Goal: Find contact information: Find contact information

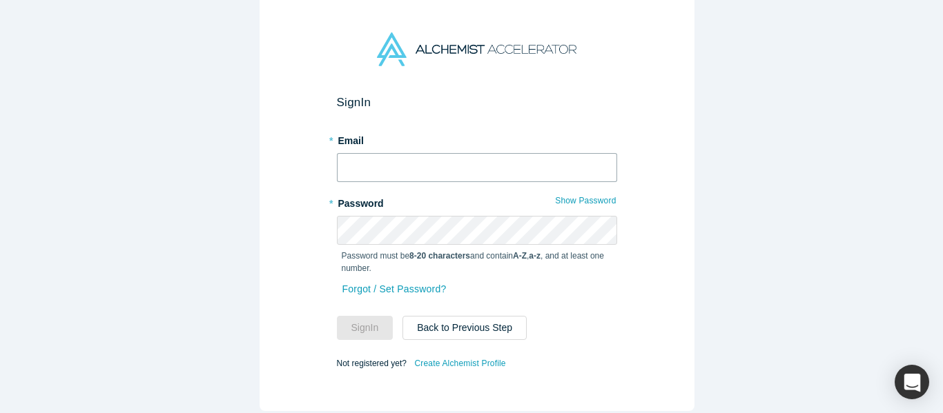
click at [451, 162] on input "text" at bounding box center [477, 167] width 280 height 29
type input "mich@alchemistaccelerator.com"
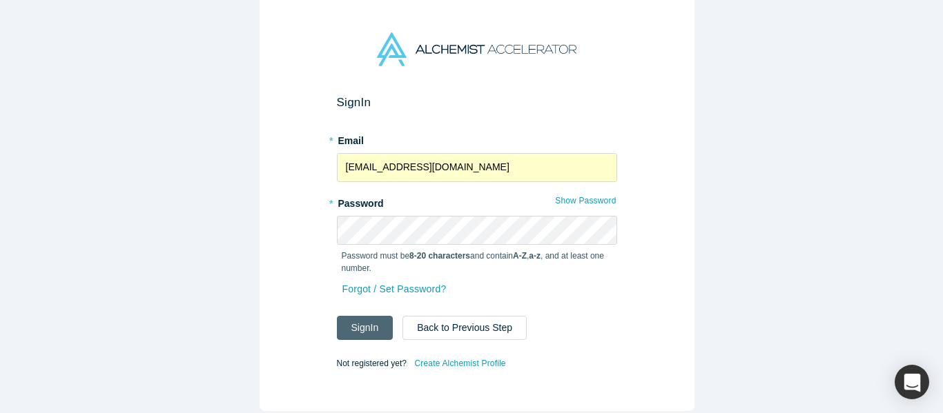
click at [354, 316] on button "Sign In" at bounding box center [365, 328] width 57 height 24
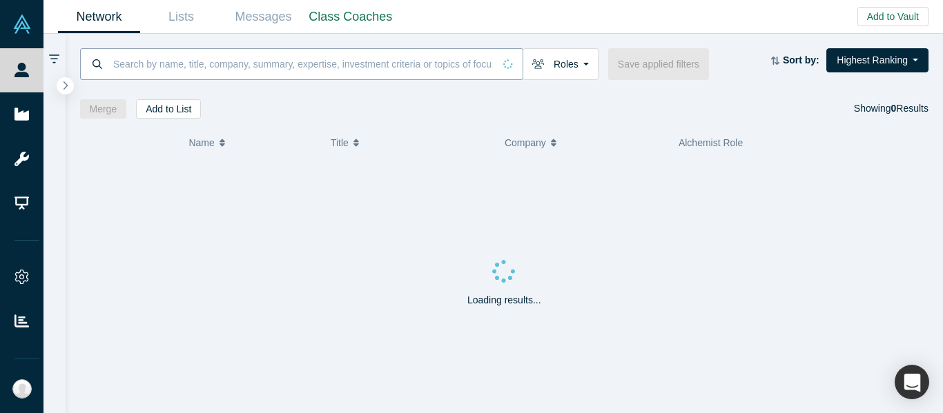
click at [351, 69] on input at bounding box center [303, 64] width 382 height 32
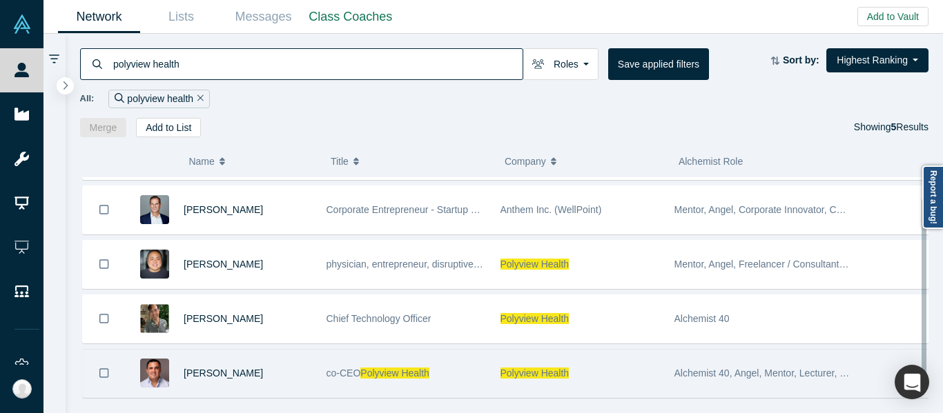
scroll to position [68, 0]
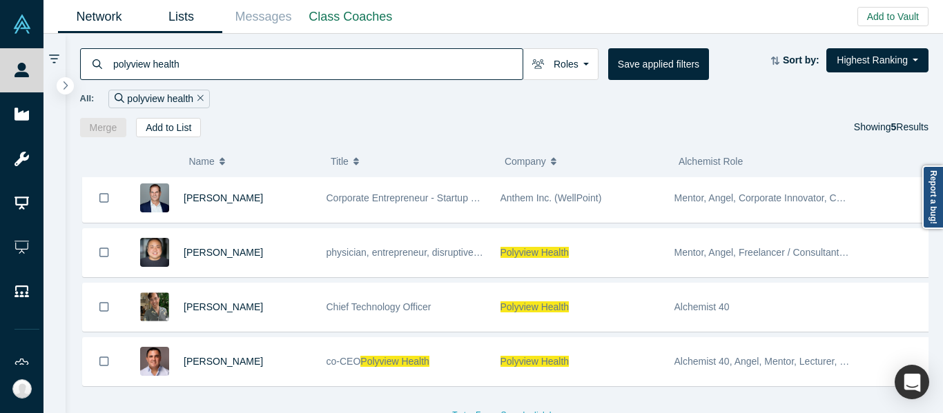
type input "polyview health"
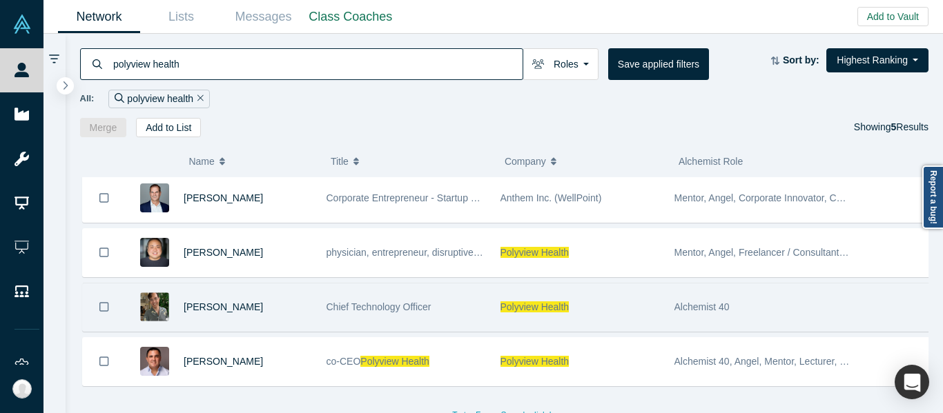
click at [627, 313] on div "Polyview Health" at bounding box center [579, 308] width 159 height 48
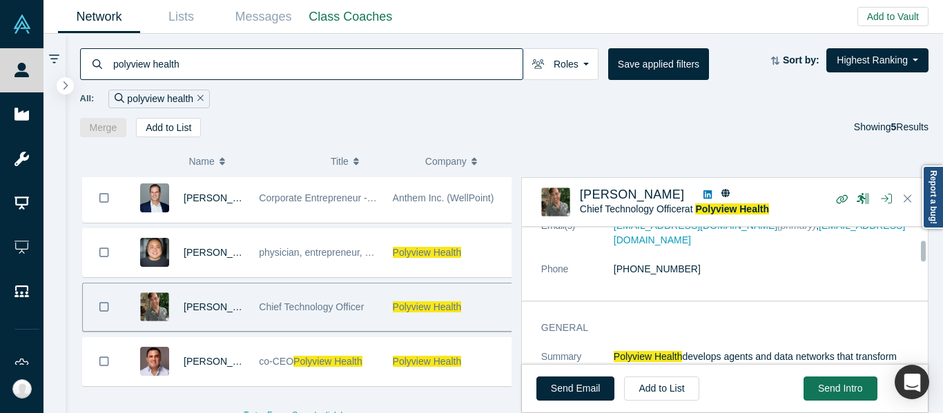
scroll to position [69, 0]
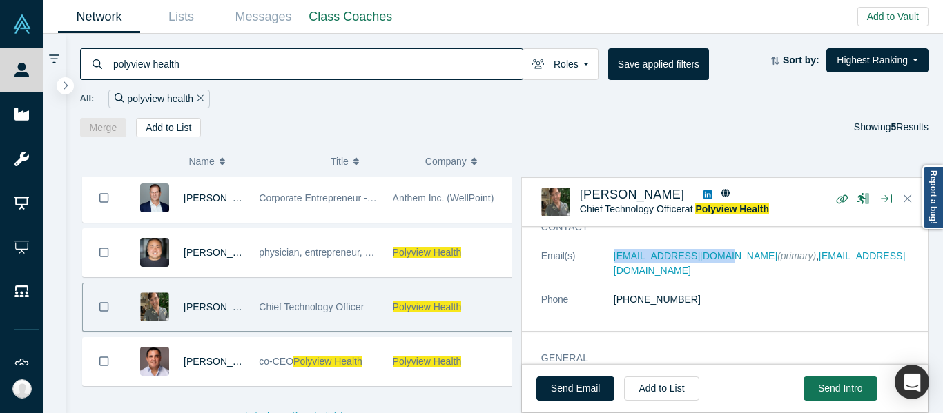
drag, startPoint x: 611, startPoint y: 262, endPoint x: 718, endPoint y: 269, distance: 106.5
click at [718, 269] on dl "Email(s) gd@polyviewhealth.com (primary) , gd@gregdeocampo.com Phone (917) 304-…" at bounding box center [729, 285] width 377 height 72
copy dl "gd@polyviewhealth.com"
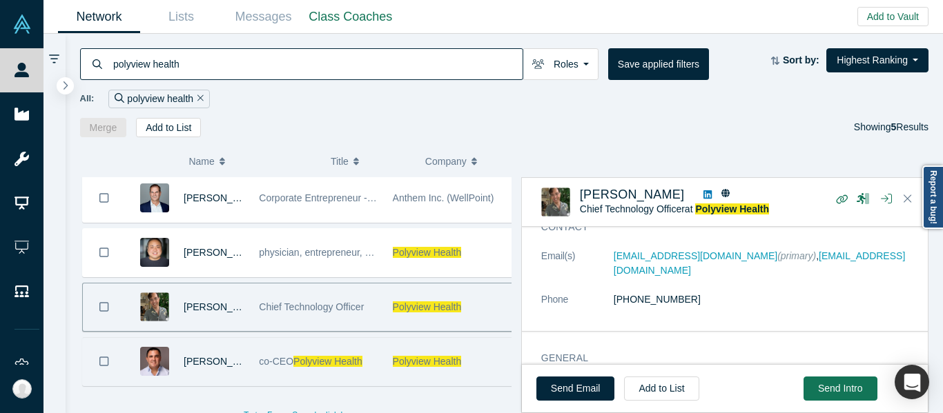
click at [320, 356] on span "Polyview Health" at bounding box center [327, 361] width 69 height 11
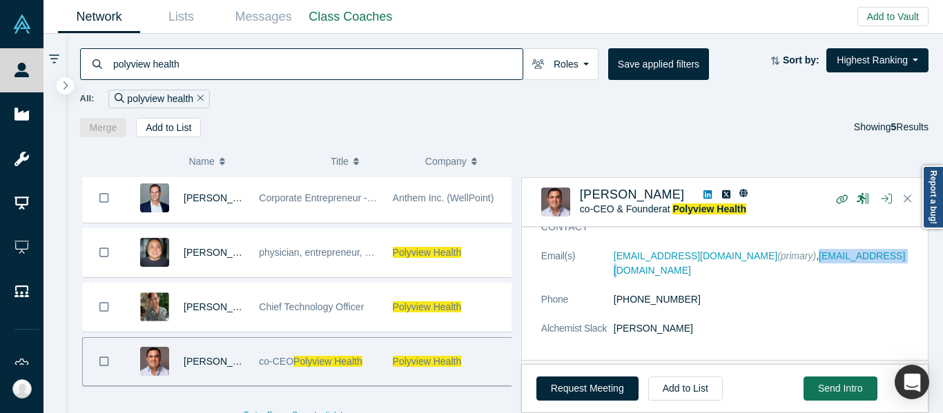
drag, startPoint x: 874, startPoint y: 263, endPoint x: 784, endPoint y: 264, distance: 89.7
click at [784, 264] on dl "Email(s) darges@polyviewhealth.com (primary) , darges@gmail.com Phone (619) 823…" at bounding box center [729, 299] width 377 height 101
copy link "[EMAIL_ADDRESS][DOMAIN_NAME]"
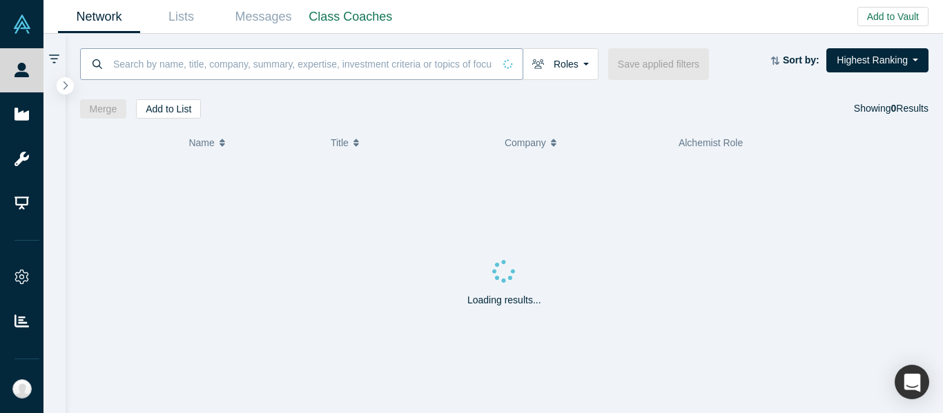
click at [406, 65] on input at bounding box center [303, 64] width 382 height 32
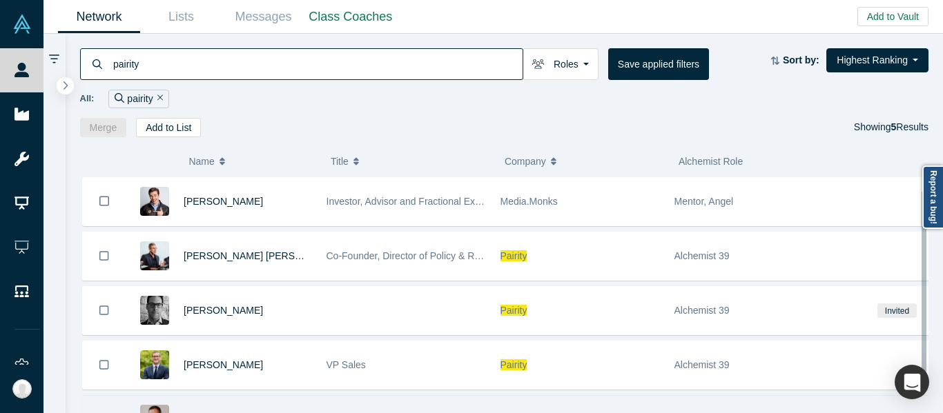
scroll to position [68, 0]
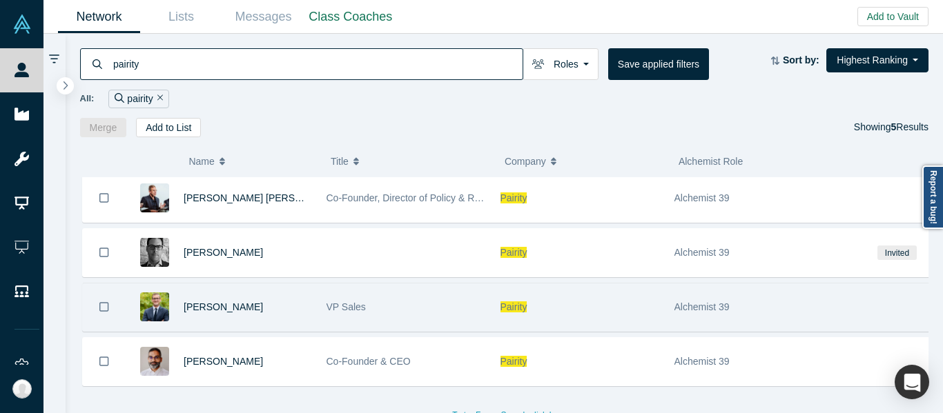
click at [591, 301] on div "Pairity" at bounding box center [579, 308] width 159 height 48
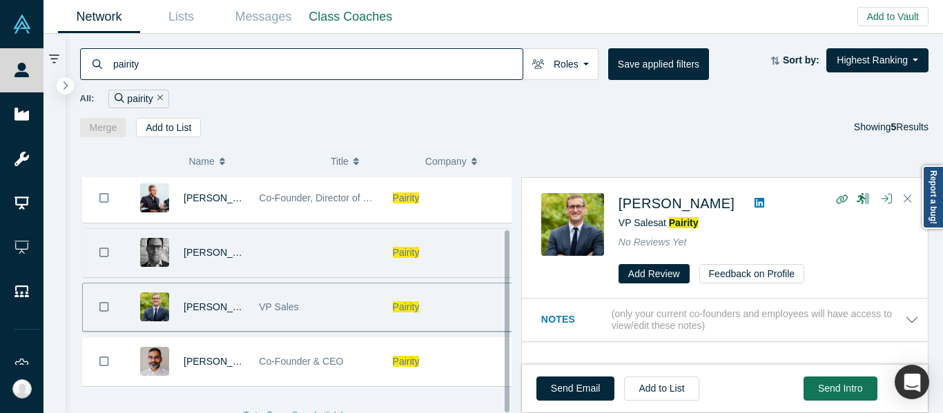
click at [477, 246] on div "Pairity" at bounding box center [452, 253] width 119 height 48
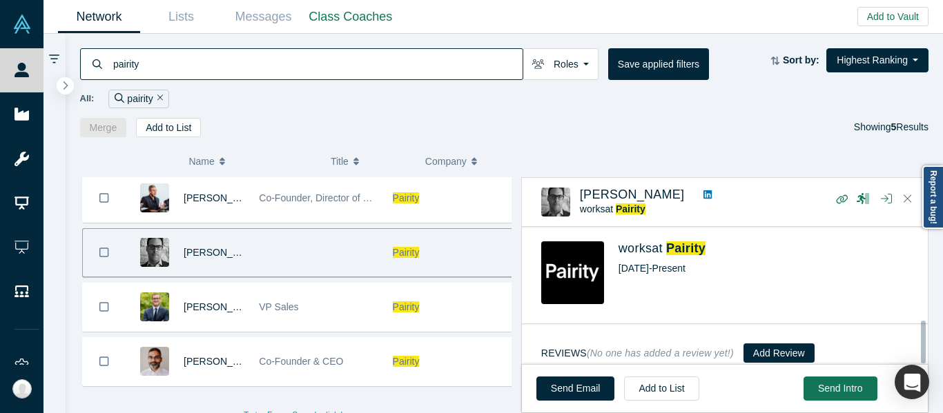
scroll to position [304, 0]
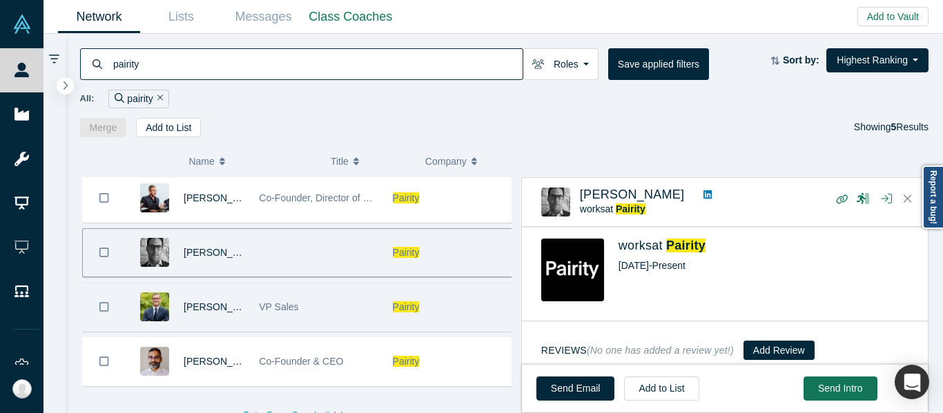
click at [440, 300] on div "Pairity" at bounding box center [452, 308] width 119 height 48
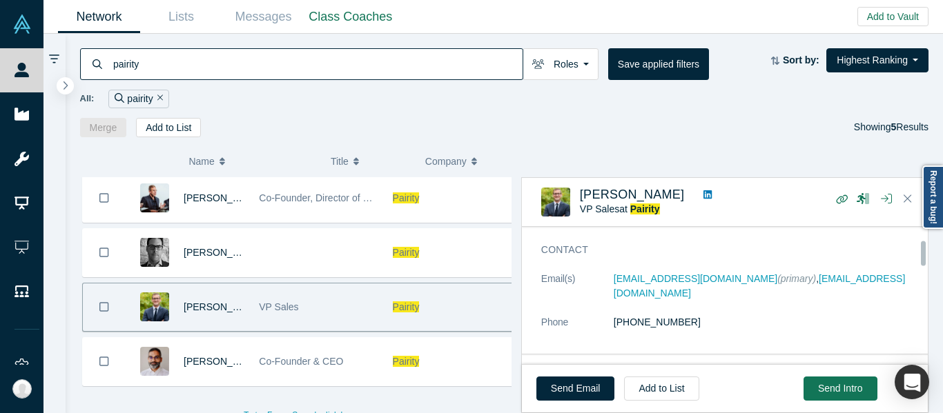
scroll to position [69, 0]
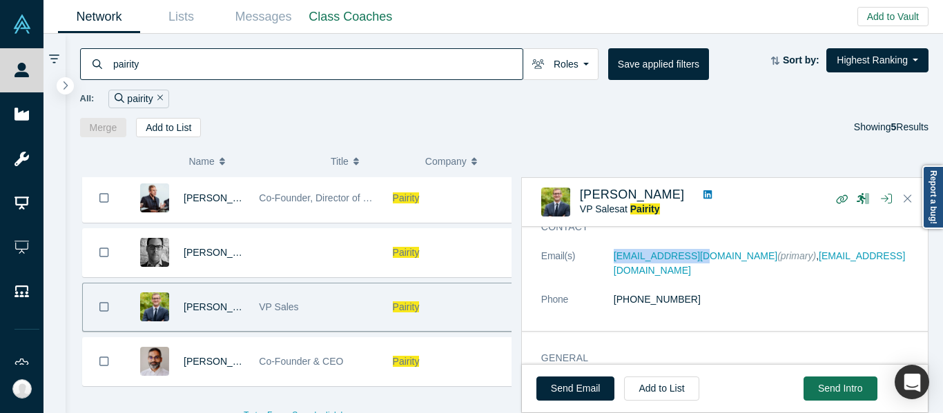
drag, startPoint x: 616, startPoint y: 263, endPoint x: 681, endPoint y: 269, distance: 65.2
click at [681, 269] on dl "Email(s) [EMAIL_ADDRESS][DOMAIN_NAME] (primary) , [EMAIL_ADDRESS][DOMAIN_NAME] …" at bounding box center [729, 285] width 377 height 72
copy dl "[EMAIL_ADDRESS][DOMAIN_NAME]"
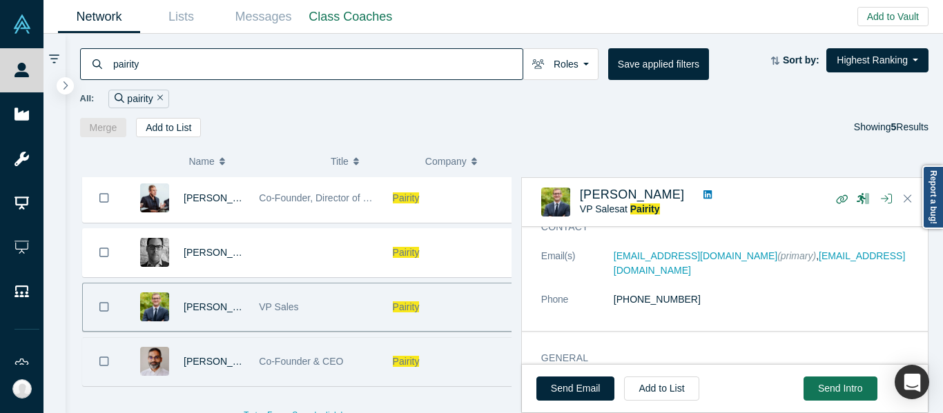
click at [304, 364] on div "Co-Founder & CEO" at bounding box center [318, 362] width 119 height 48
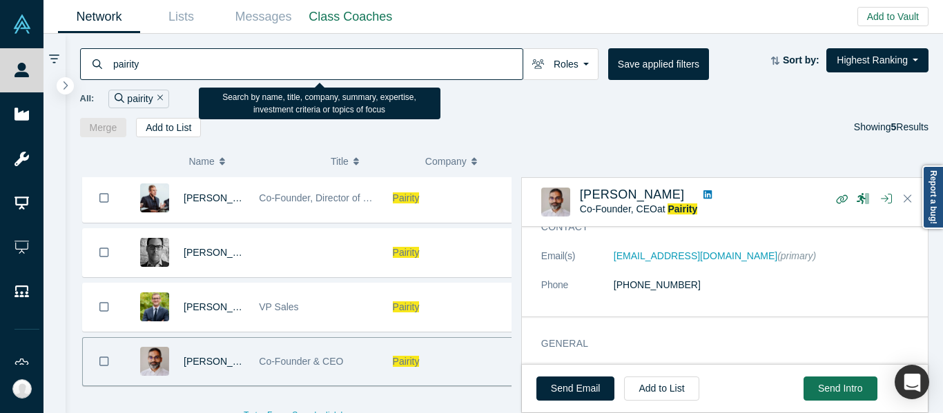
click at [461, 68] on input "pairity" at bounding box center [317, 64] width 411 height 32
paste input "[PERSON_NAME][EMAIL_ADDRESS][DOMAIN_NAME]"
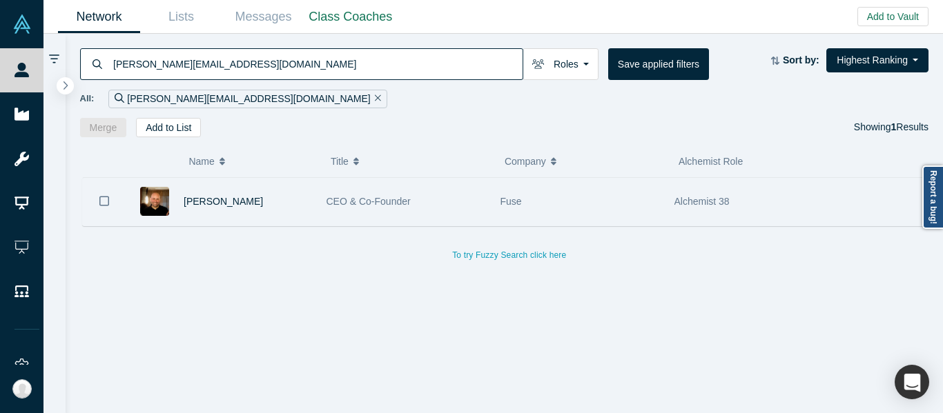
type input "[PERSON_NAME][EMAIL_ADDRESS][DOMAIN_NAME]"
click at [646, 213] on div "Fuse" at bounding box center [579, 202] width 159 height 48
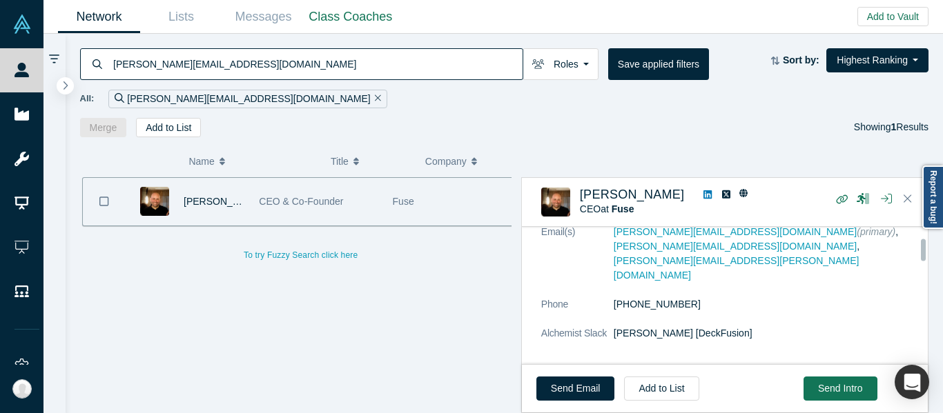
scroll to position [69, 0]
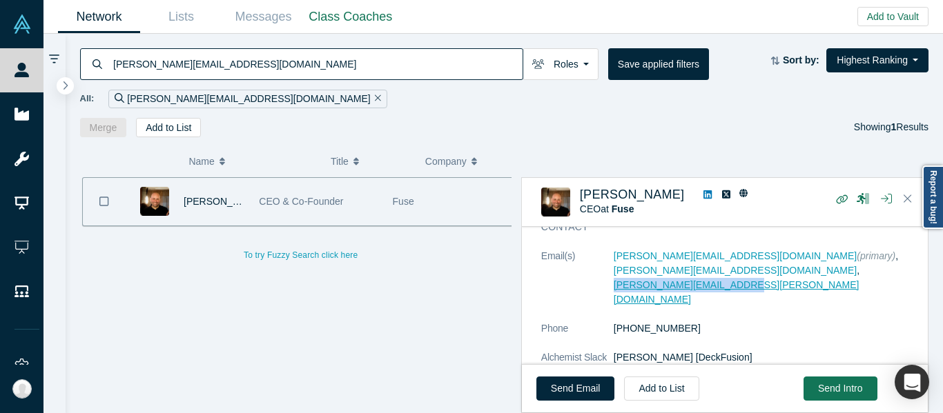
drag, startPoint x: 741, startPoint y: 280, endPoint x: 614, endPoint y: 275, distance: 127.1
click at [614, 275] on dl "Email(s) [PERSON_NAME][EMAIL_ADDRESS][DOMAIN_NAME] (primary) , [PERSON_NAME][EM…" at bounding box center [729, 314] width 377 height 130
copy link "[PERSON_NAME][EMAIL_ADDRESS][PERSON_NAME][DOMAIN_NAME]"
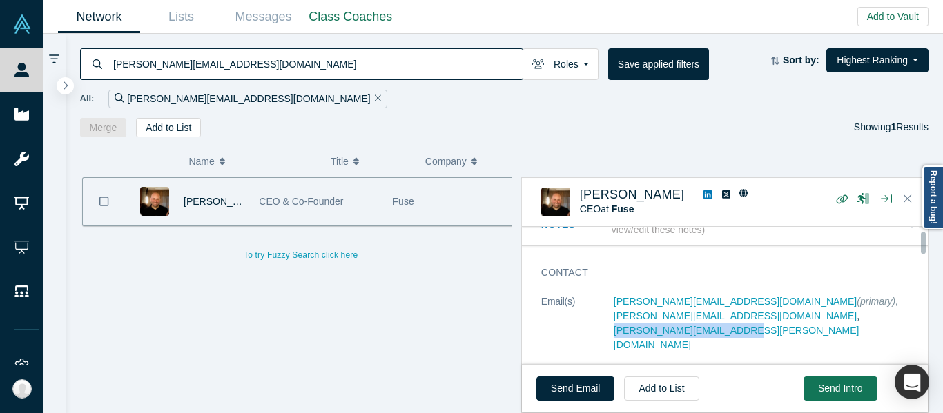
scroll to position [0, 0]
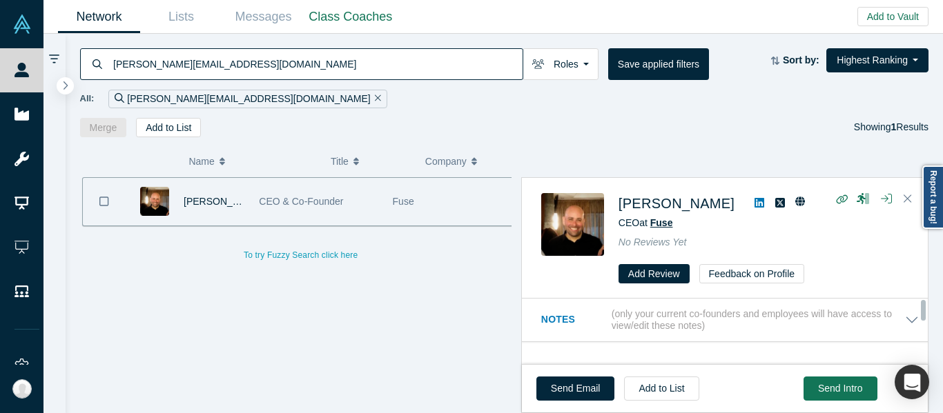
click at [666, 228] on span "Fuse" at bounding box center [661, 222] width 23 height 11
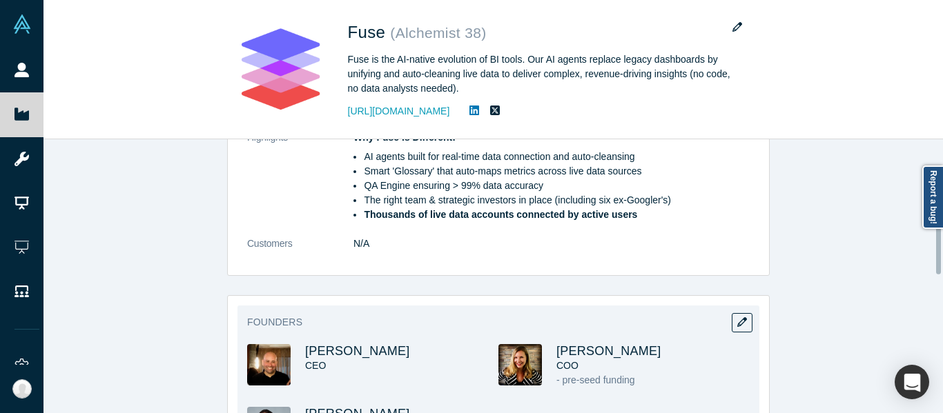
scroll to position [552, 0]
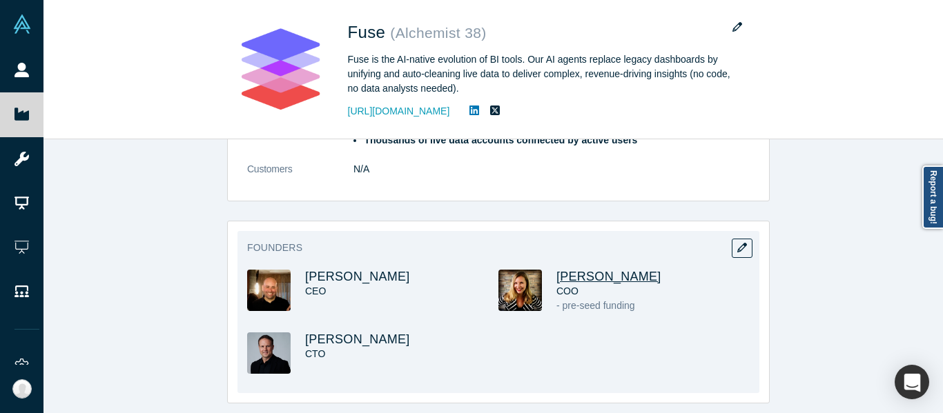
click at [571, 275] on span "[PERSON_NAME]" at bounding box center [608, 277] width 105 height 14
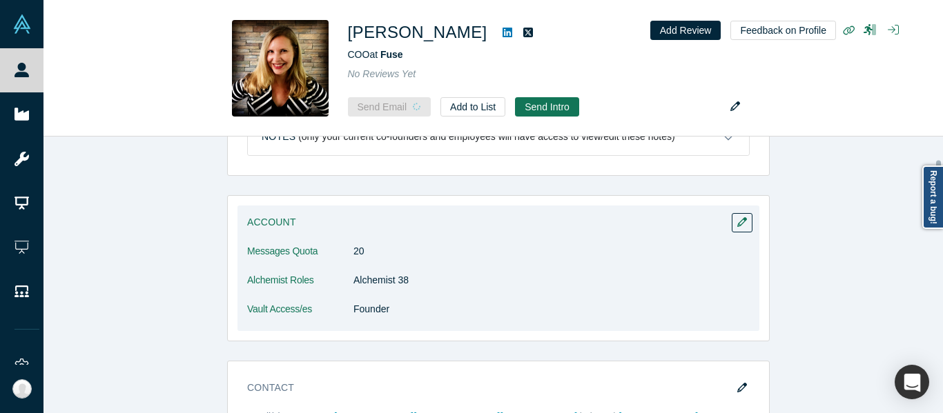
scroll to position [138, 0]
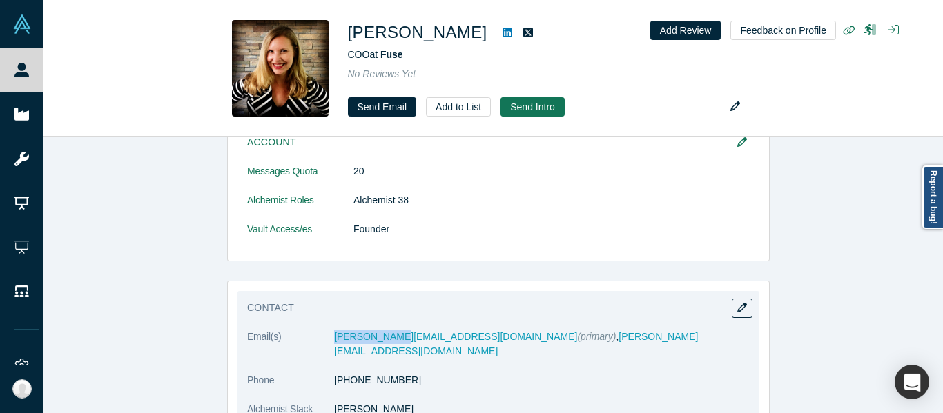
drag, startPoint x: 353, startPoint y: 343, endPoint x: 373, endPoint y: 344, distance: 20.7
click at [373, 344] on dl "Email(s) jill@fuse.is (primary) , jill@deckfusion.com Phone (917) 886-7561 Alch…" at bounding box center [498, 380] width 502 height 101
copy dl "[PERSON_NAME][EMAIL_ADDRESS][DOMAIN_NAME]"
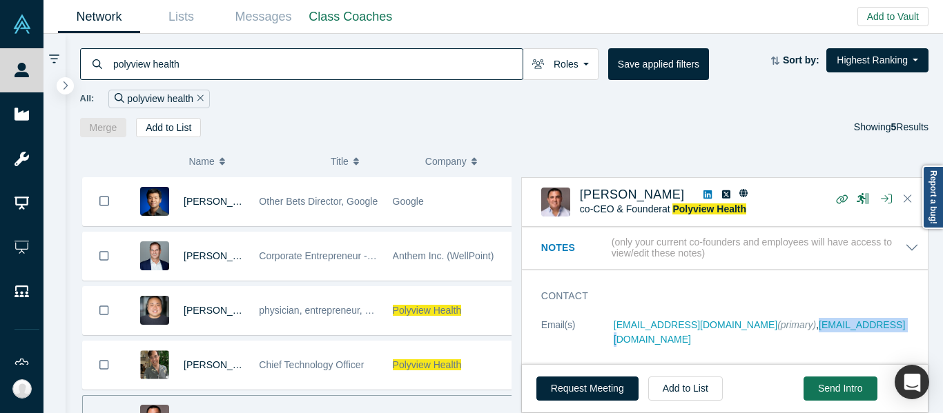
scroll to position [69, 0]
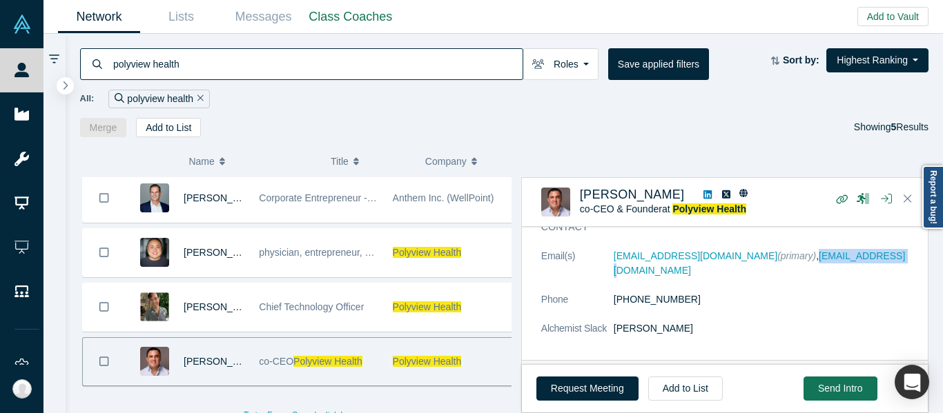
click at [272, 62] on input "polyview health" at bounding box center [317, 64] width 411 height 32
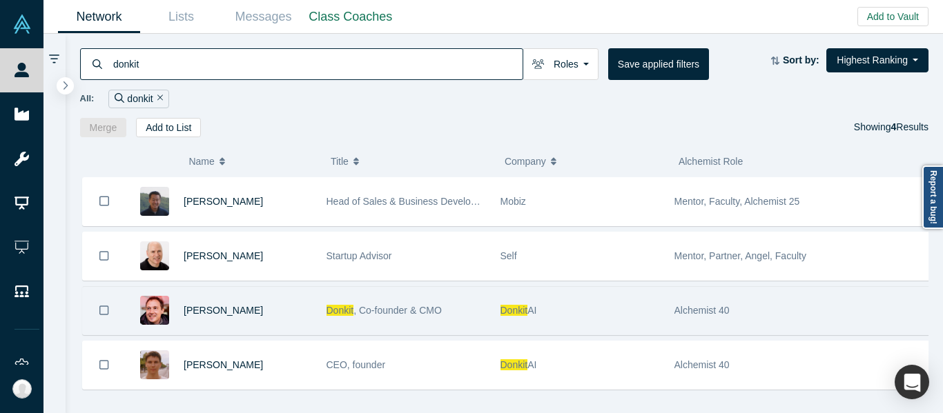
click at [610, 312] on div "Donkit AI" at bounding box center [579, 311] width 159 height 48
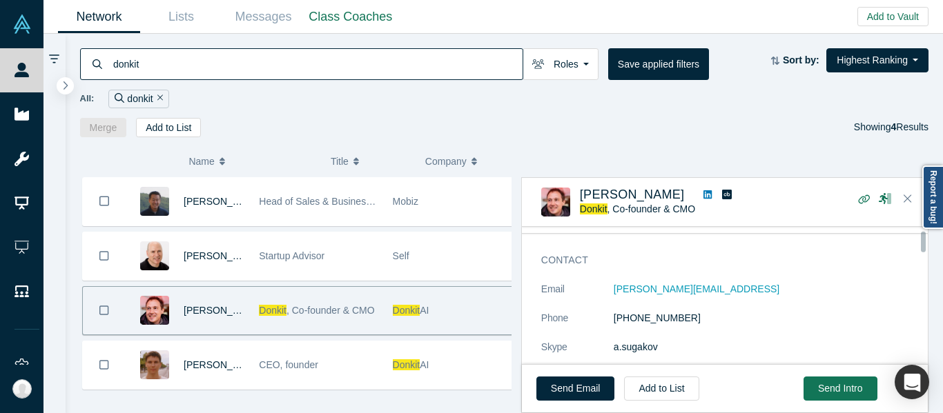
scroll to position [69, 0]
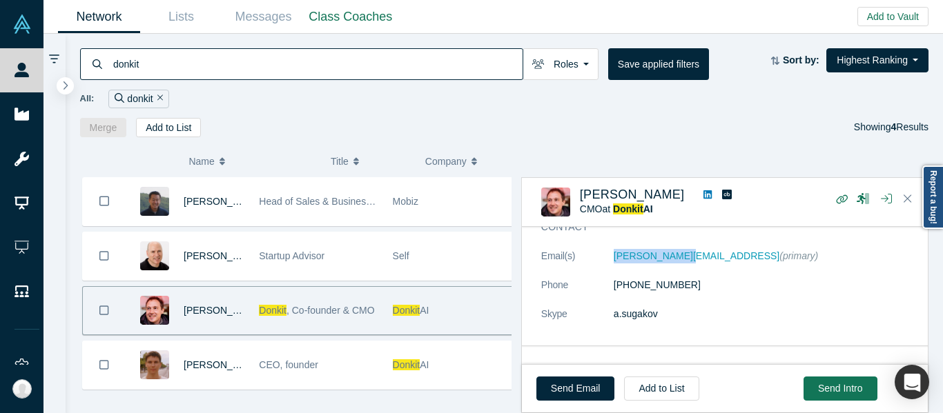
drag, startPoint x: 664, startPoint y: 277, endPoint x: 676, endPoint y: 263, distance: 18.6
click at [676, 263] on dl "Email(s) alex@donkit.ai (primary) Phone +58 586776375 Skype a.sugakov" at bounding box center [729, 292] width 377 height 87
copy dl "alex@donkit.ai"
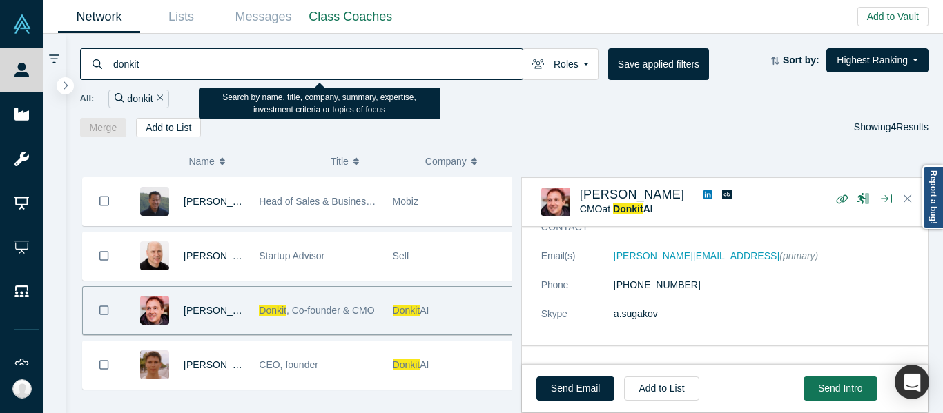
click at [432, 55] on input "donkit" at bounding box center [317, 64] width 411 height 32
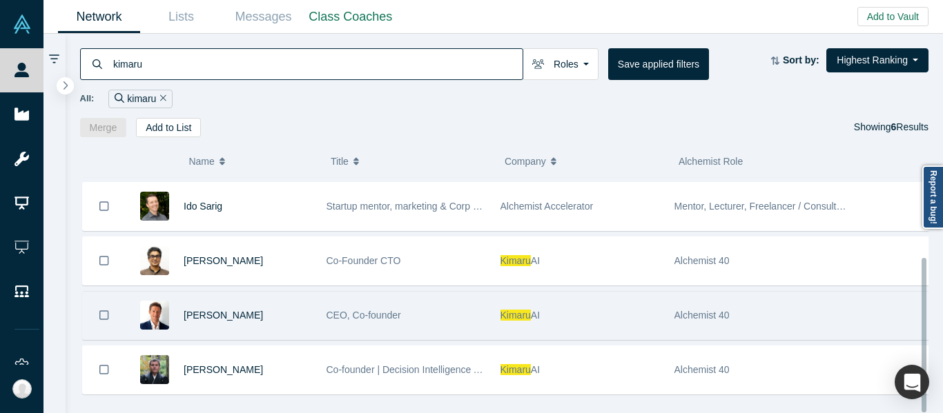
scroll to position [123, 0]
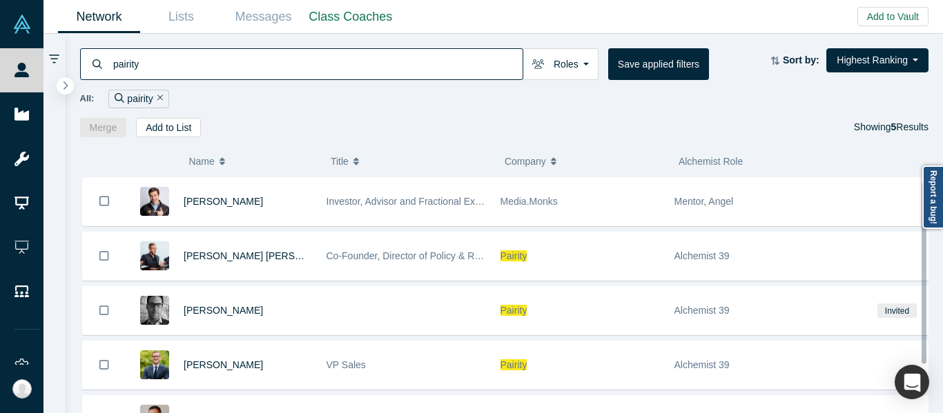
scroll to position [68, 0]
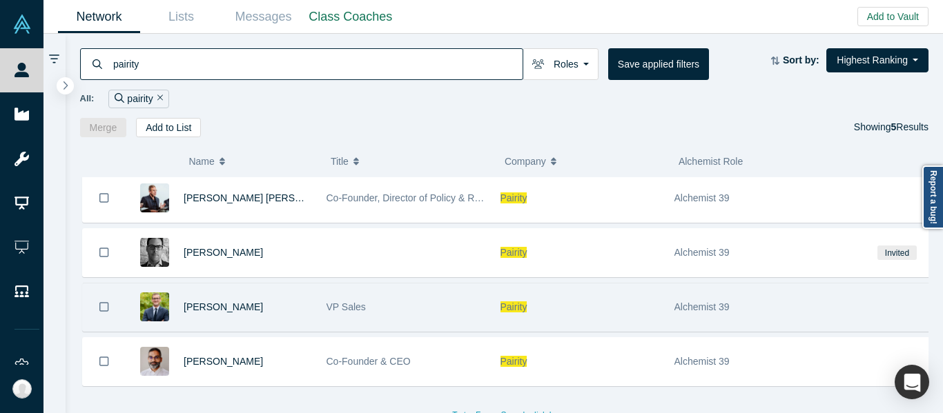
click at [589, 309] on div "Pairity" at bounding box center [579, 308] width 159 height 48
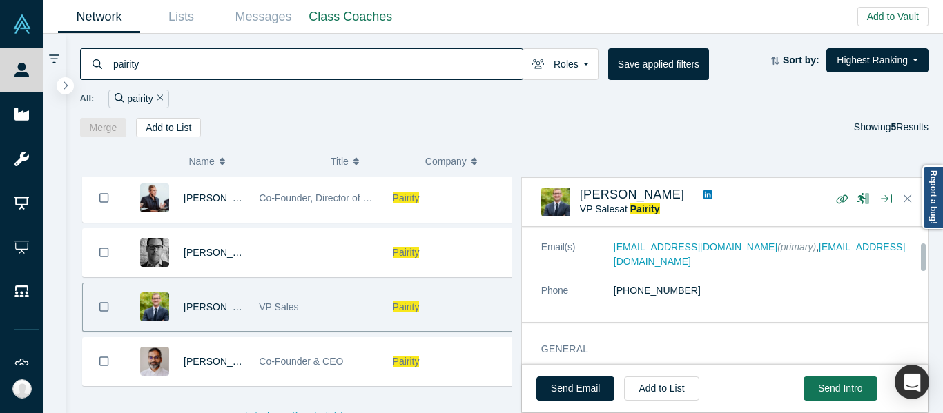
scroll to position [69, 0]
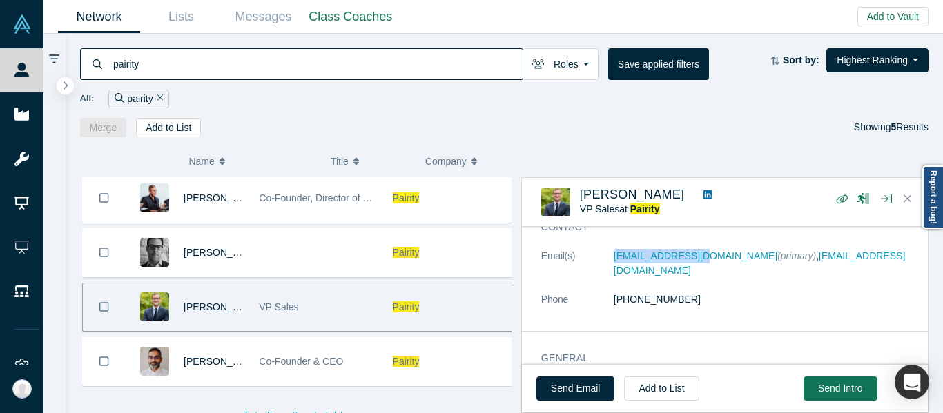
drag, startPoint x: 619, startPoint y: 263, endPoint x: 683, endPoint y: 262, distance: 64.2
click at [683, 262] on dl "Email(s) rreijn@pairity.ca (primary) , r.reijn@gmail.com Phone +32 468 25 14 69" at bounding box center [729, 285] width 377 height 72
copy dl "rreijn@pairity.ca"
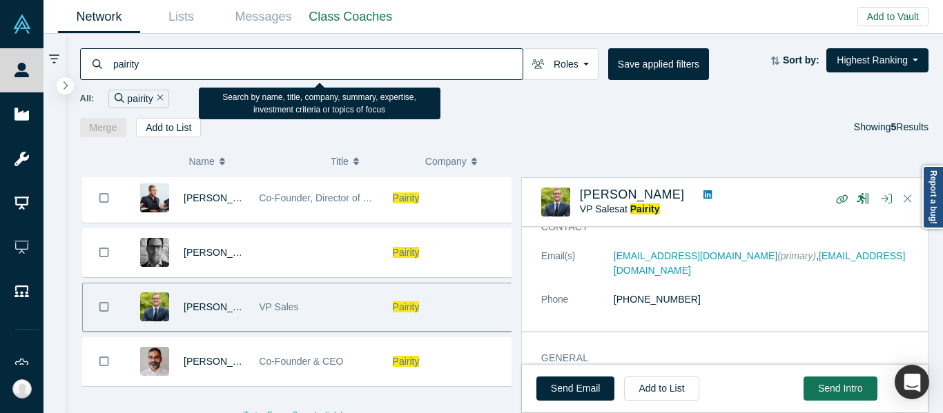
click at [337, 57] on input "pairity" at bounding box center [317, 64] width 411 height 32
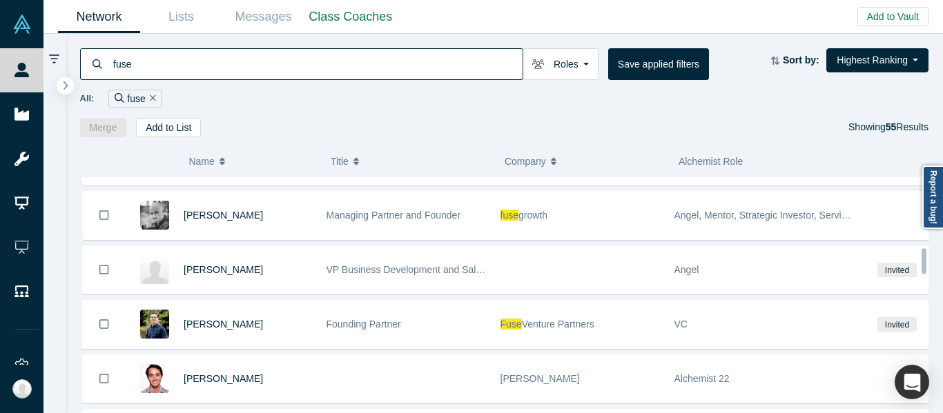
scroll to position [463, 0]
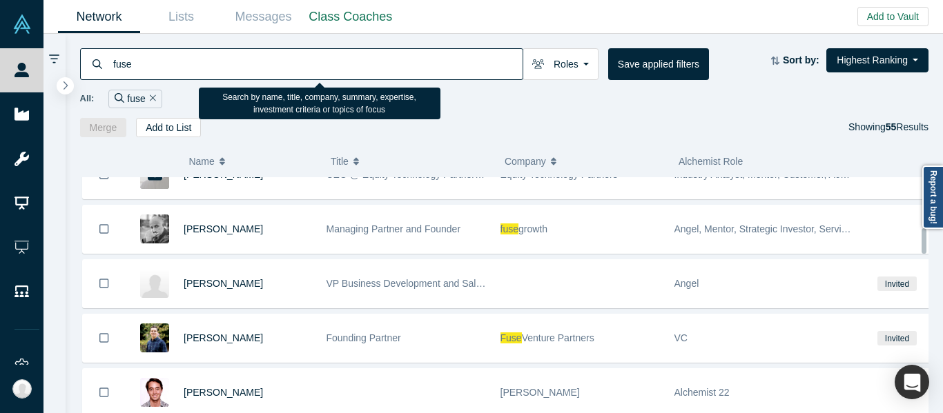
paste input "jeff@fuse.is"
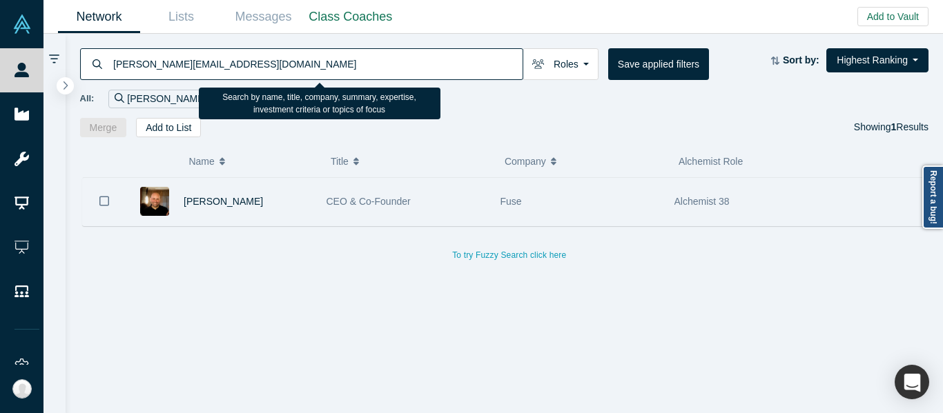
type input "jeff@fuse.is"
click at [570, 219] on div "Fuse" at bounding box center [579, 202] width 159 height 48
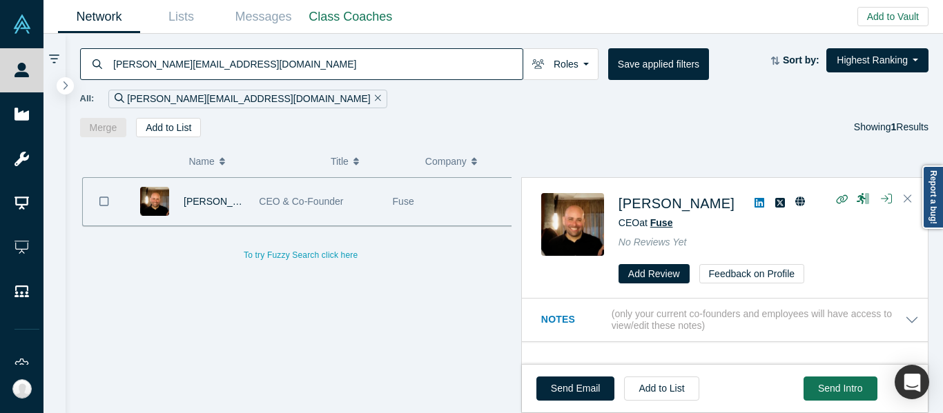
click at [660, 225] on span "Fuse" at bounding box center [661, 222] width 23 height 11
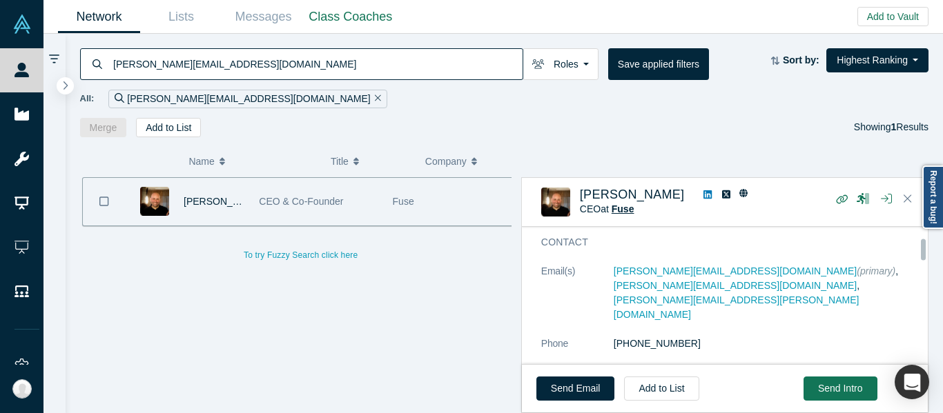
scroll to position [69, 0]
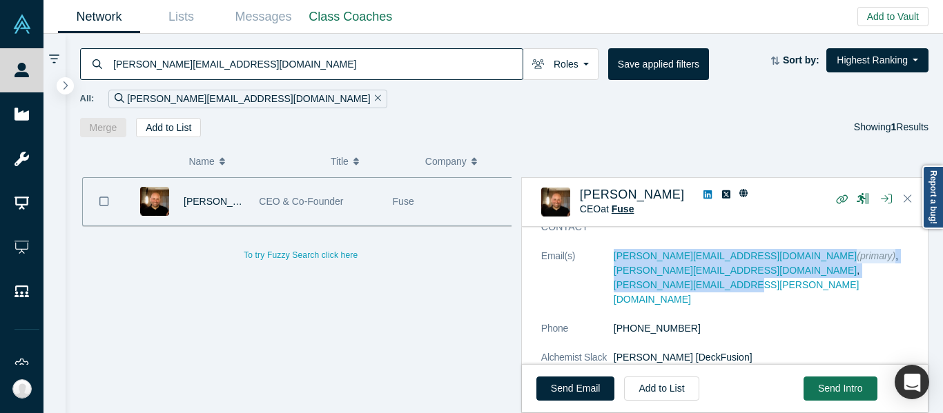
drag, startPoint x: 710, startPoint y: 279, endPoint x: 607, endPoint y: 278, distance: 102.8
click at [607, 278] on dl "Email(s) jeff@fuse.is (primary) , jeff@deckfusion.com , jeff.cherkassky@gmail.c…" at bounding box center [729, 314] width 377 height 130
click at [607, 277] on dt "Email(s)" at bounding box center [577, 285] width 72 height 72
click at [610, 273] on dt "Email(s)" at bounding box center [577, 285] width 72 height 72
drag, startPoint x: 759, startPoint y: 281, endPoint x: 746, endPoint y: 270, distance: 17.1
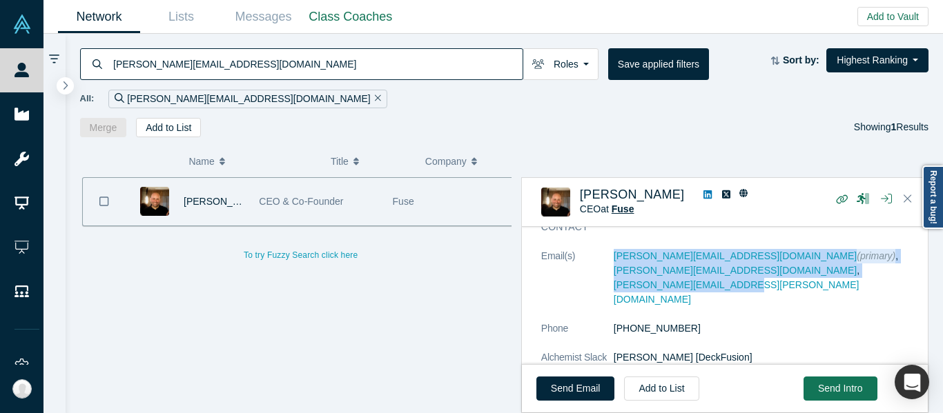
click at [760, 280] on dl "Email(s) jeff@fuse.is (primary) , jeff@deckfusion.com , jeff.cherkassky@gmail.c…" at bounding box center [729, 314] width 377 height 130
click at [743, 270] on dd "jeff@fuse.is (primary) , jeff@deckfusion.com , jeff.cherkassky@gmail.com" at bounding box center [766, 278] width 305 height 58
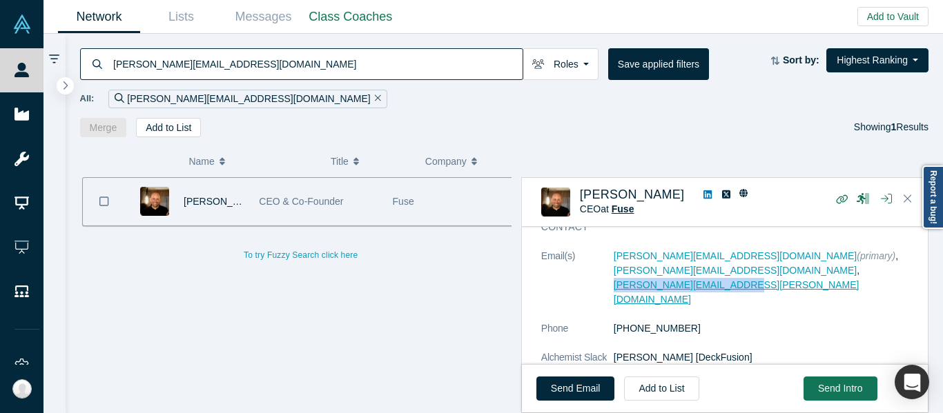
drag, startPoint x: 726, startPoint y: 277, endPoint x: 614, endPoint y: 277, distance: 111.8
click at [614, 277] on dd "jeff@fuse.is (primary) , jeff@deckfusion.com , jeff.cherkassky@gmail.com" at bounding box center [766, 278] width 305 height 58
copy link "jeff.cherkassky@gmail.com"
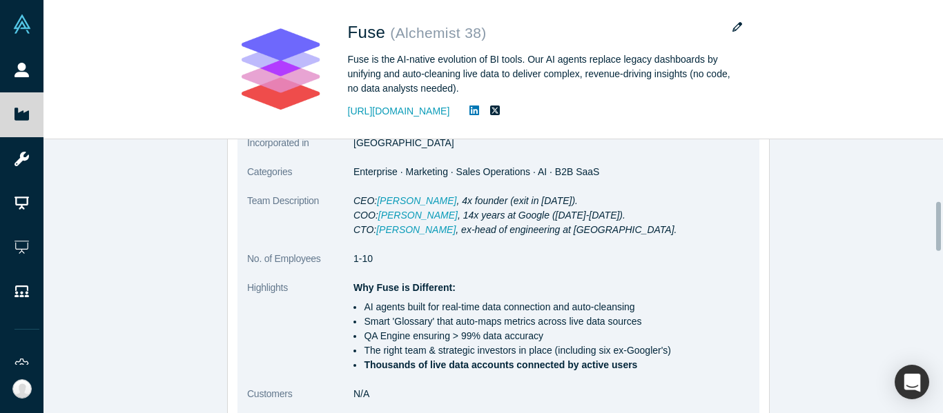
scroll to position [276, 0]
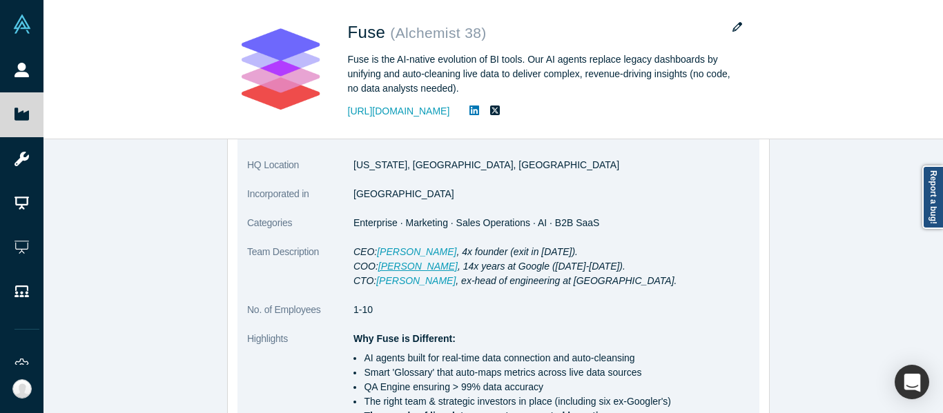
click at [408, 264] on link "[PERSON_NAME]" at bounding box center [417, 266] width 79 height 11
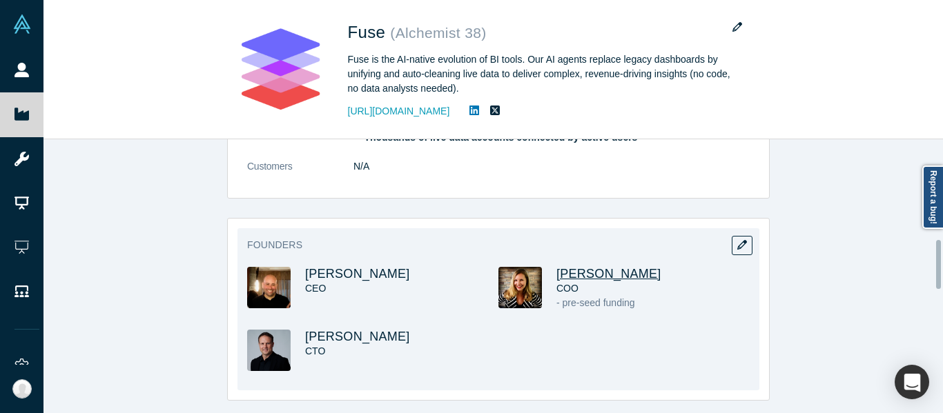
scroll to position [552, 0]
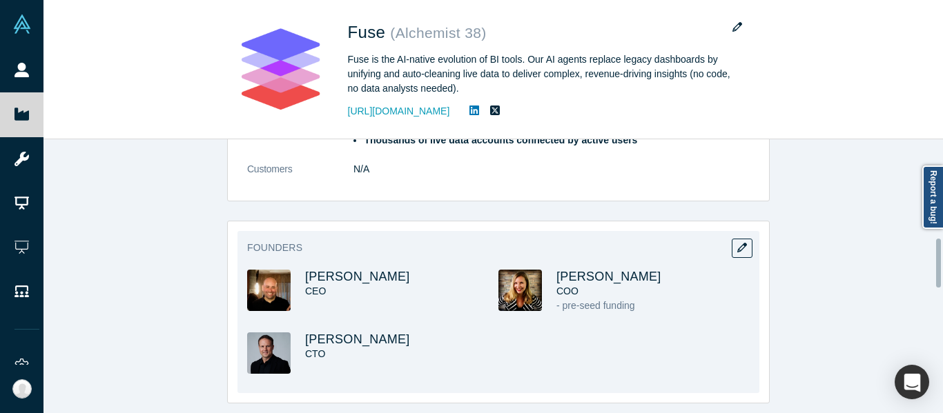
click at [592, 262] on div "Founders [PERSON_NAME] CEO [PERSON_NAME] COO - pre-seed funding [PERSON_NAME] C…" at bounding box center [498, 312] width 522 height 162
click at [592, 277] on span "[PERSON_NAME]" at bounding box center [608, 277] width 105 height 14
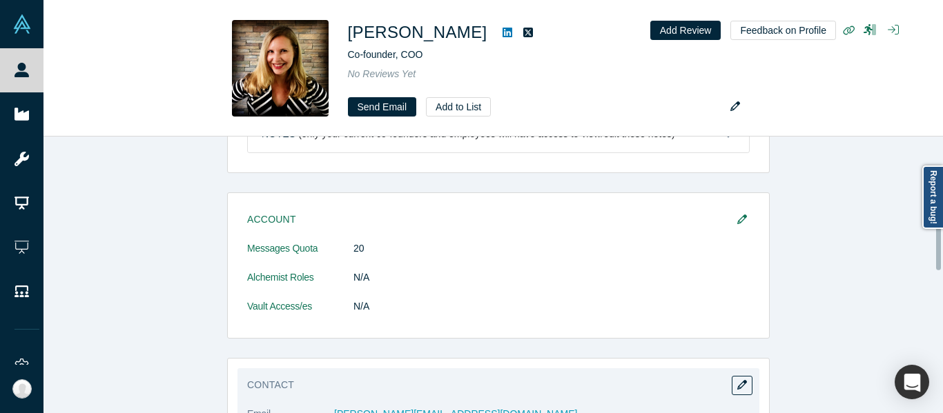
scroll to position [138, 0]
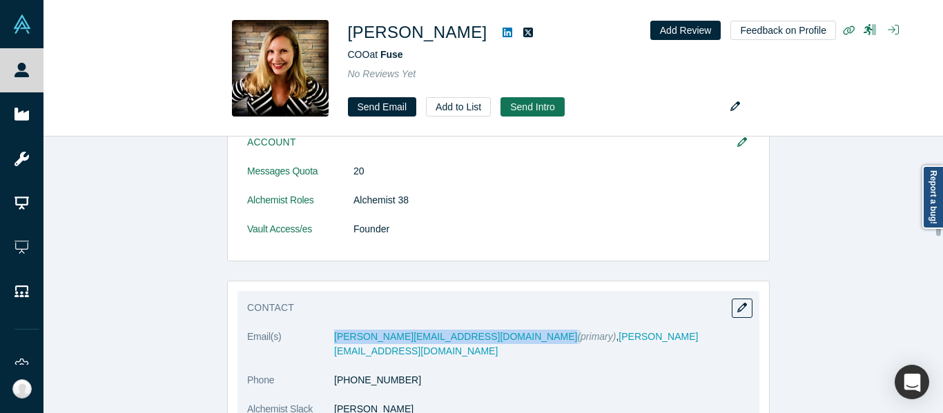
drag, startPoint x: 315, startPoint y: 337, endPoint x: 377, endPoint y: 342, distance: 61.6
click at [377, 342] on dl "Email(s) [PERSON_NAME][EMAIL_ADDRESS][DOMAIN_NAME] (primary) , [PERSON_NAME][EM…" at bounding box center [498, 380] width 502 height 101
copy dl "[PERSON_NAME][EMAIL_ADDRESS][DOMAIN_NAME]"
